Goal: Task Accomplishment & Management: Manage account settings

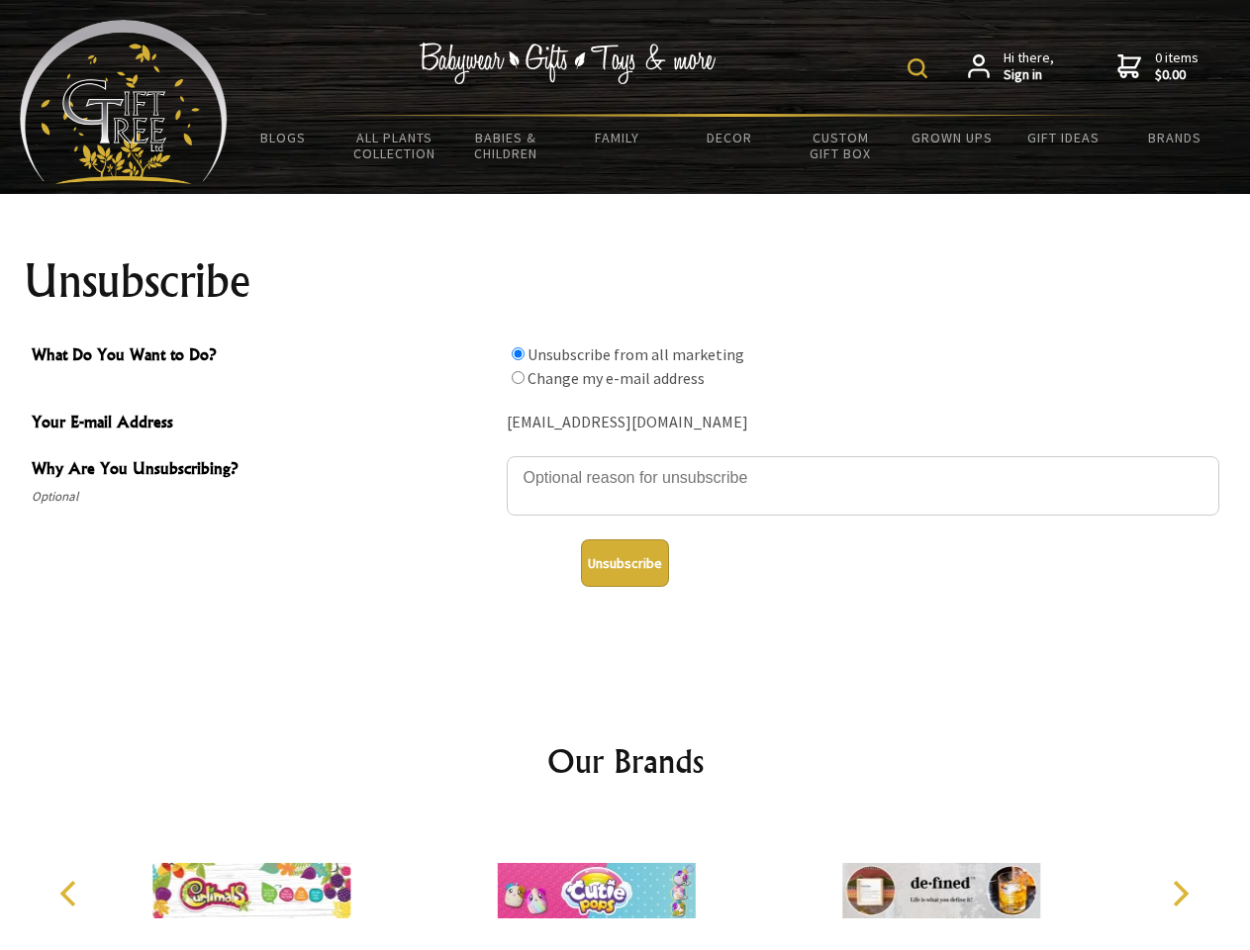
click at [921, 68] on img at bounding box center [918, 68] width 20 height 20
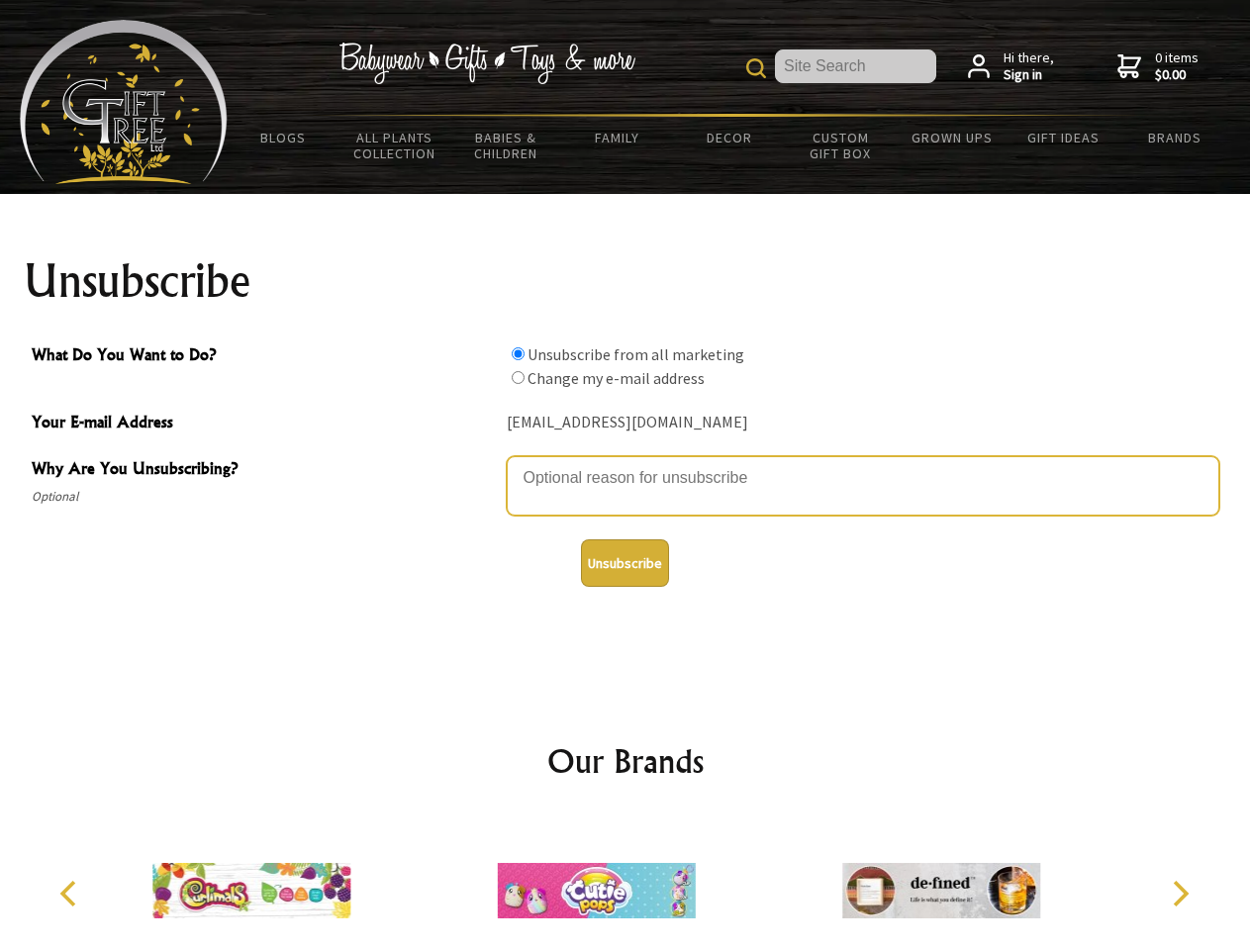
click at [626, 463] on textarea "Why Are You Unsubscribing?" at bounding box center [863, 485] width 713 height 59
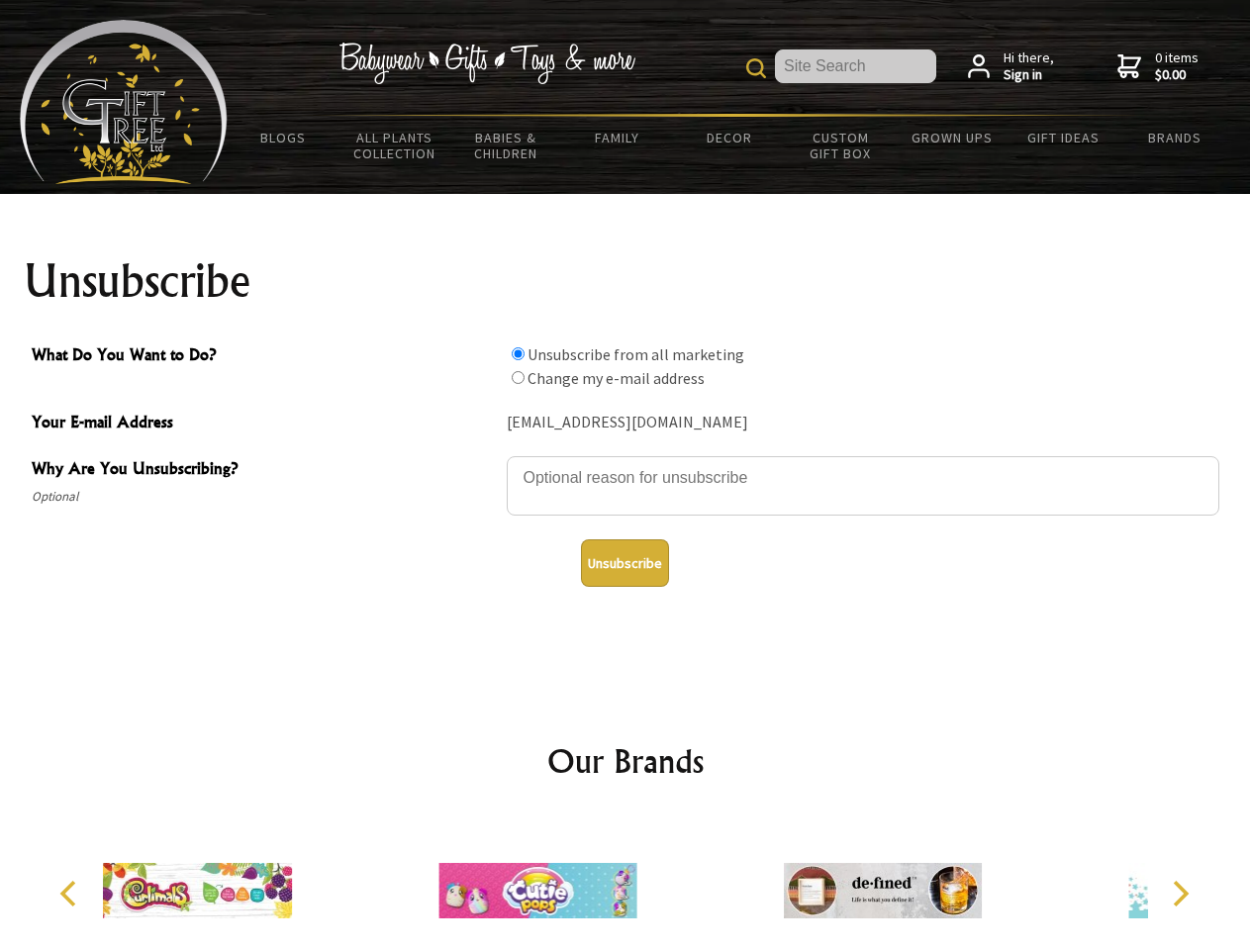
click at [518, 353] on input "What Do You Want to Do?" at bounding box center [518, 354] width 13 height 13
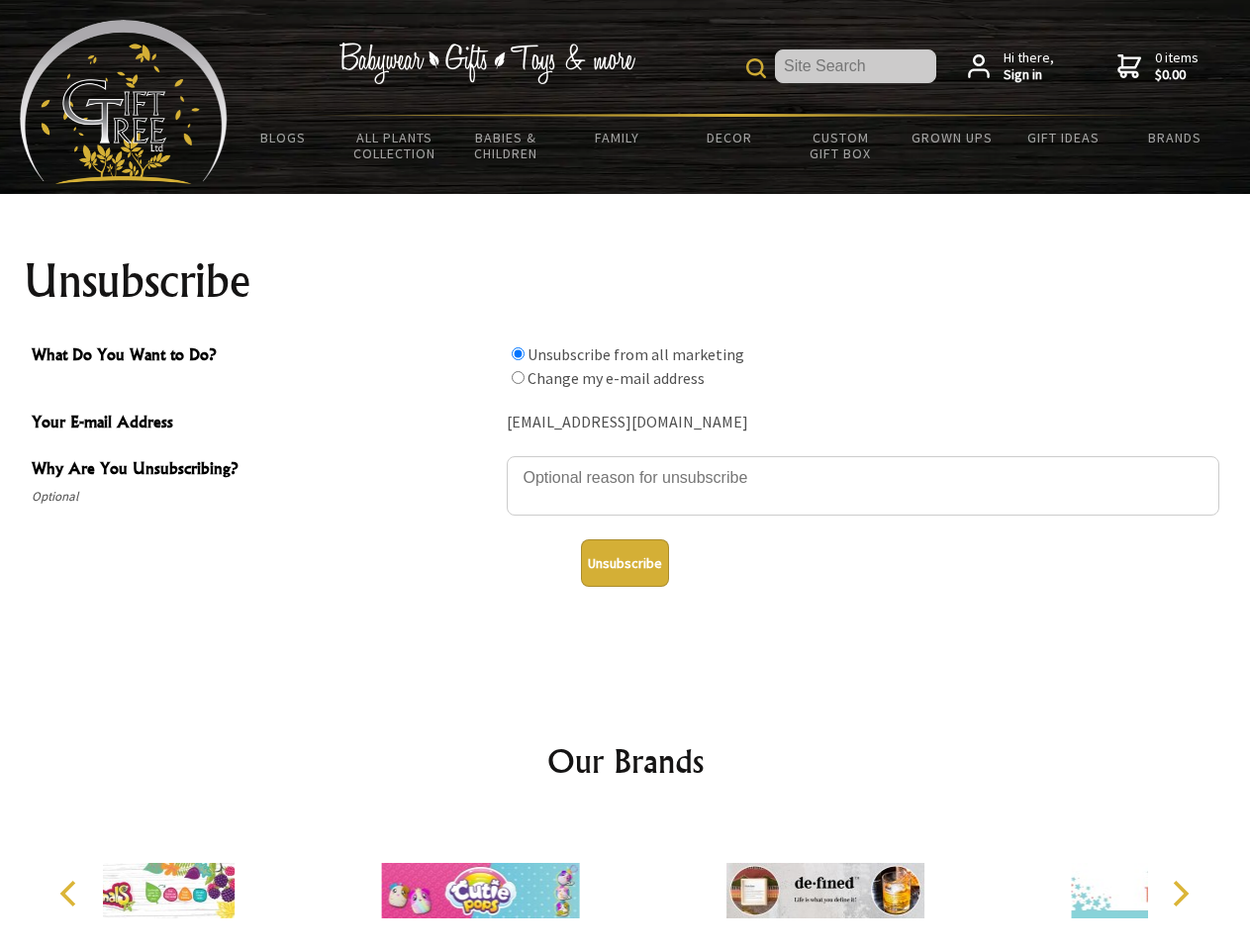
click at [518, 377] on input "What Do You Want to Do?" at bounding box center [518, 377] width 13 height 13
radio input "true"
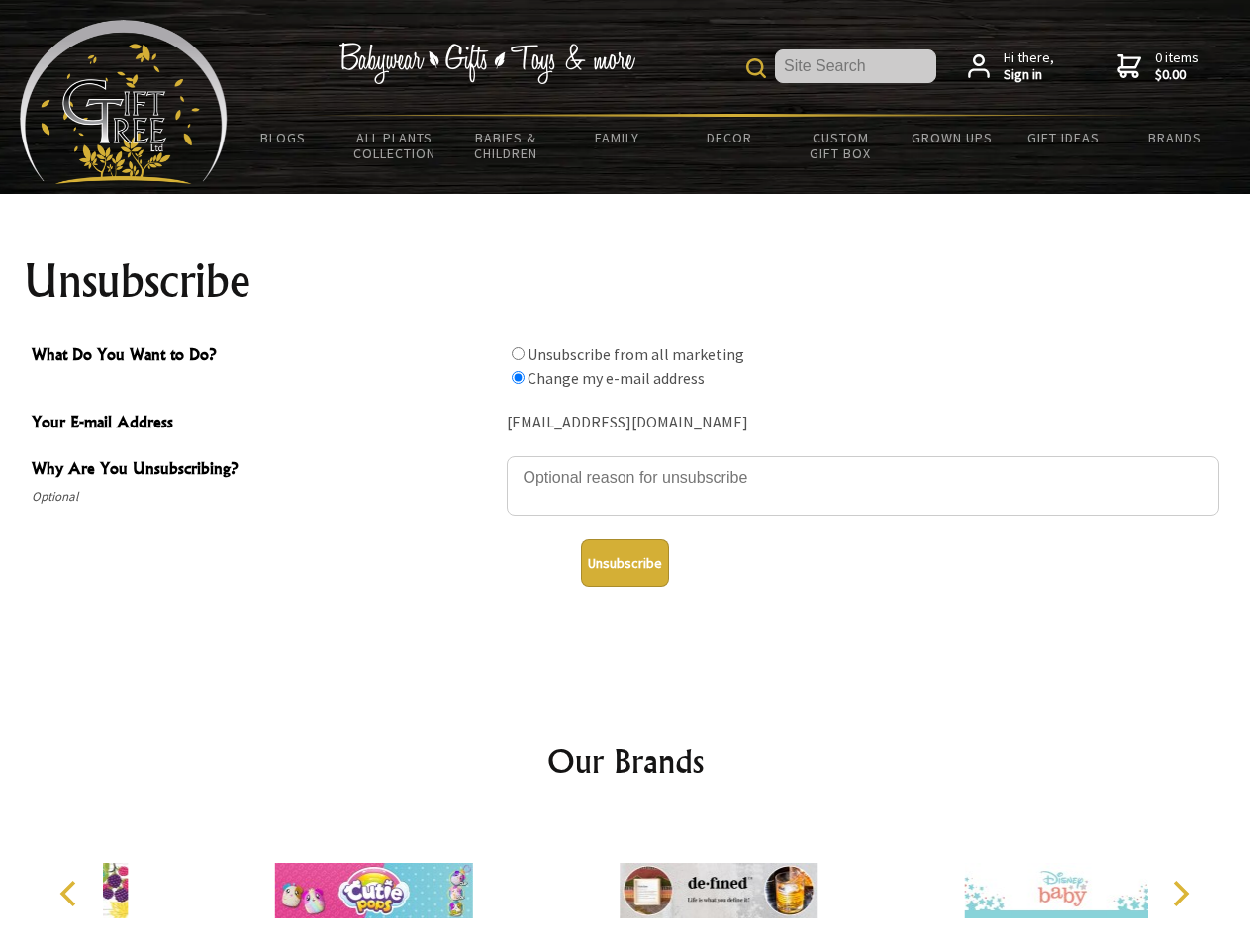
click at [625, 563] on button "Unsubscribe" at bounding box center [625, 564] width 88 height 48
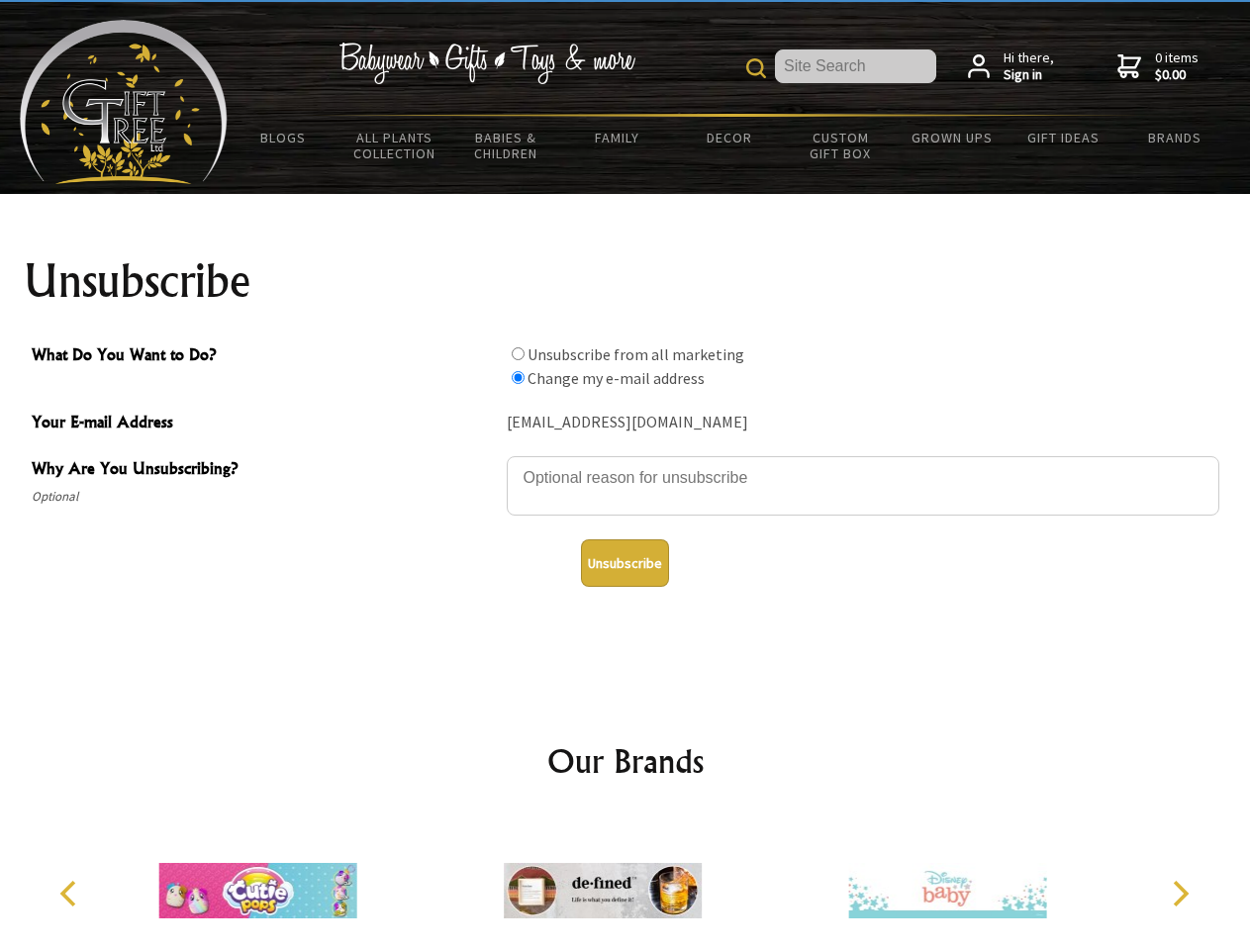
click at [71, 894] on icon "Previous" at bounding box center [70, 894] width 26 height 26
click at [1180, 894] on icon "Next" at bounding box center [1179, 894] width 26 height 26
